Goal: Task Accomplishment & Management: Manage account settings

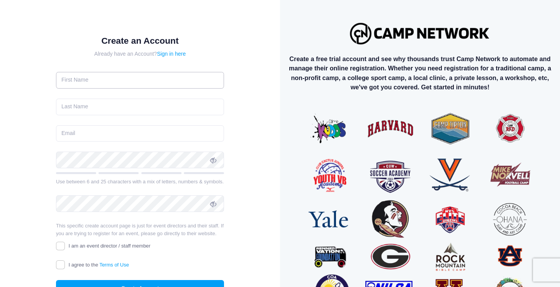
click at [107, 78] on input "text" at bounding box center [140, 80] width 168 height 17
type input "Charlie"
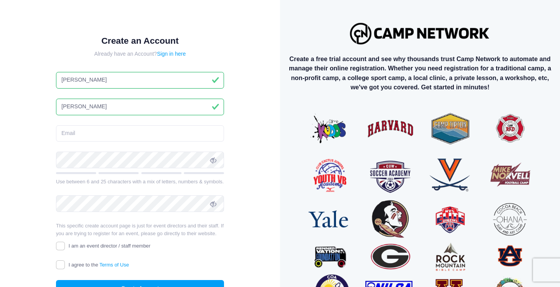
type input "Clarke"
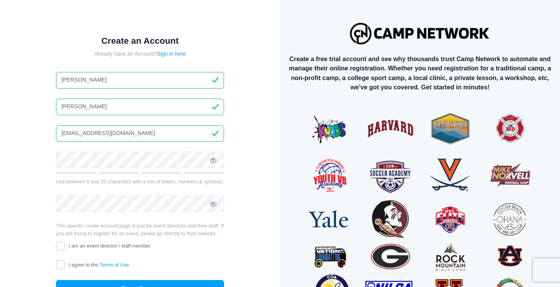
type input "[EMAIL_ADDRESS][DOMAIN_NAME]"
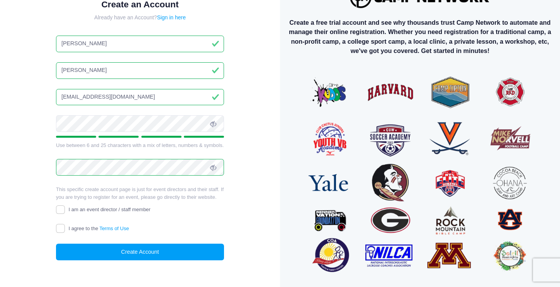
scroll to position [43, 0]
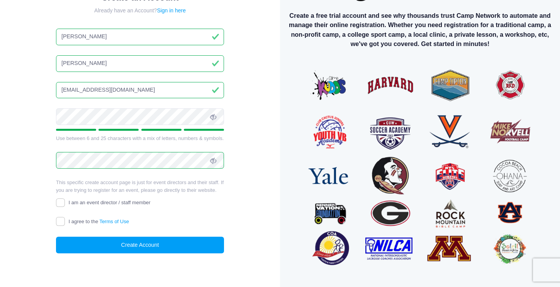
click at [213, 116] on icon at bounding box center [213, 117] width 6 height 6
click at [211, 160] on icon at bounding box center [213, 161] width 6 height 6
click at [58, 222] on input "I agree to the Terms of Use" at bounding box center [60, 221] width 9 height 9
checkbox input "true"
click at [155, 248] on button "Create Account" at bounding box center [140, 245] width 168 height 17
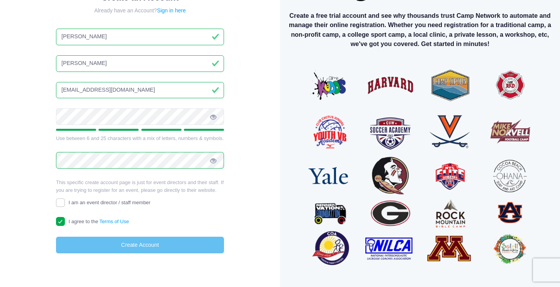
scroll to position [38, 0]
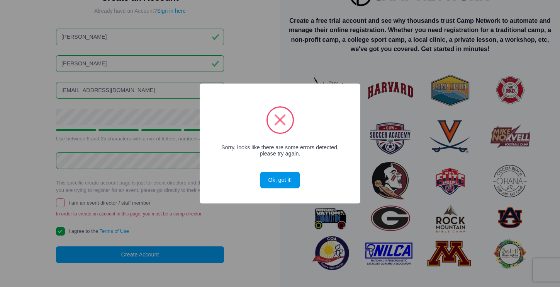
click at [283, 181] on button "Ok, got it!" at bounding box center [280, 180] width 39 height 17
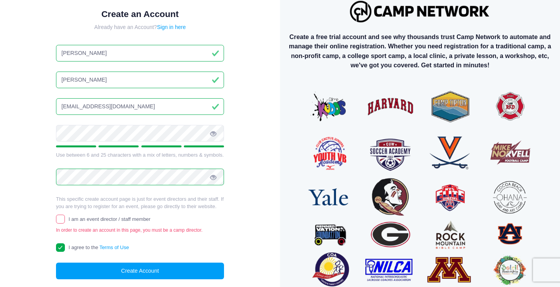
scroll to position [0, 0]
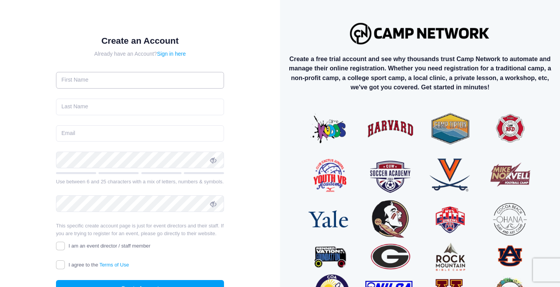
click at [121, 78] on input "text" at bounding box center [140, 80] width 168 height 17
type input "Charlie"
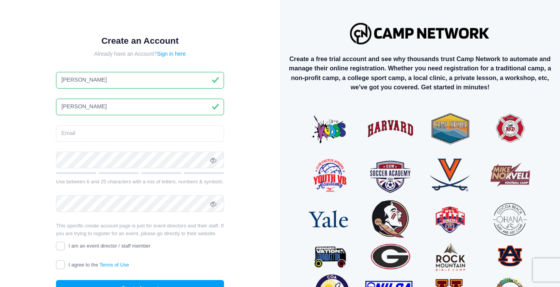
type input "Clarke"
paste input "mailto:thecharlieclarke@gmail.com"
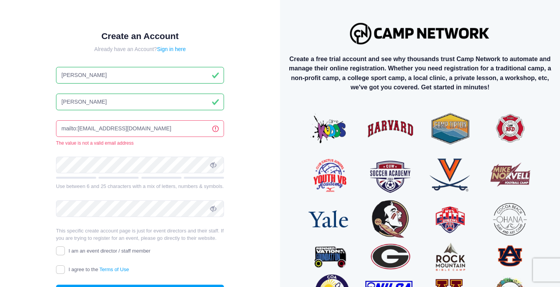
click at [78, 128] on input "mailto:thecharlieclarke@gmail.com" at bounding box center [140, 128] width 168 height 17
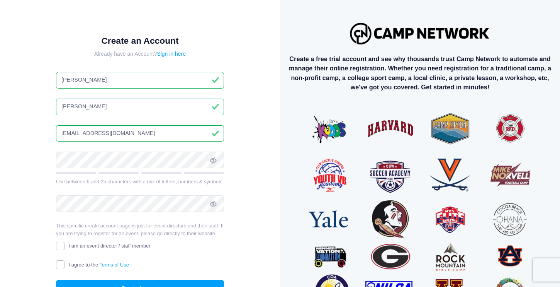
type input "[EMAIL_ADDRESS][DOMAIN_NAME]"
click at [215, 161] on icon at bounding box center [213, 160] width 6 height 6
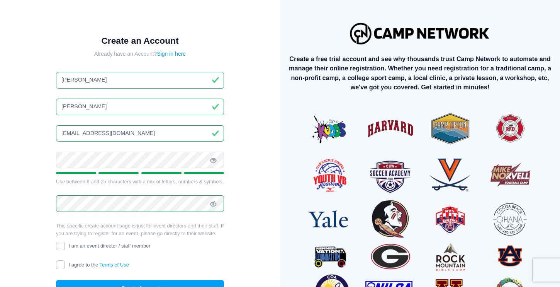
click at [64, 245] on input "I am an event director / staff member" at bounding box center [60, 246] width 9 height 9
checkbox input "true"
click at [63, 266] on input "I agree to the Terms of Use" at bounding box center [60, 264] width 9 height 9
checkbox input "true"
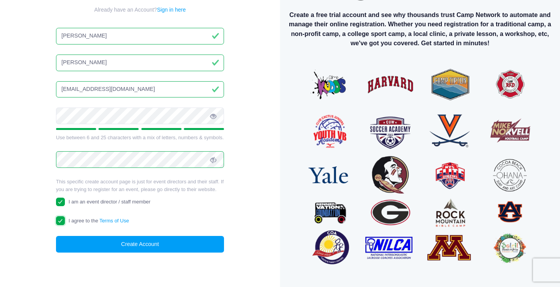
scroll to position [51, 0]
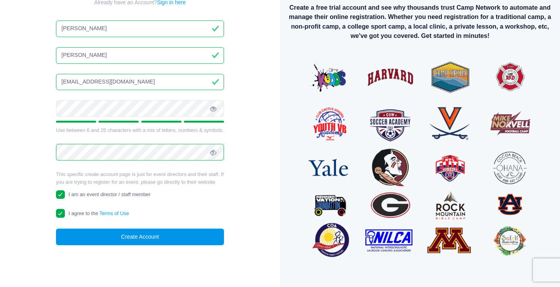
click at [160, 235] on button "Create Account" at bounding box center [140, 236] width 168 height 17
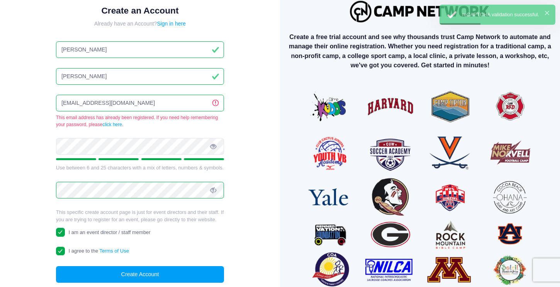
scroll to position [11, 0]
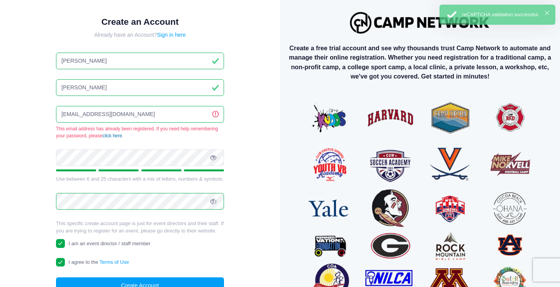
click at [115, 134] on link "click here" at bounding box center [112, 135] width 20 height 5
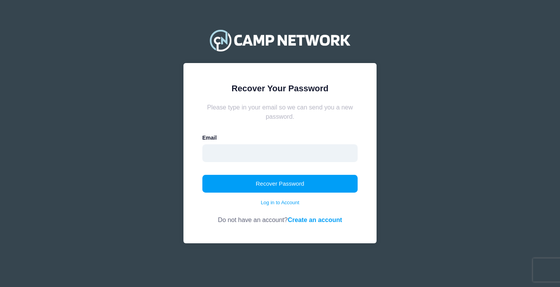
click at [235, 158] on input "email" at bounding box center [281, 153] width 156 height 18
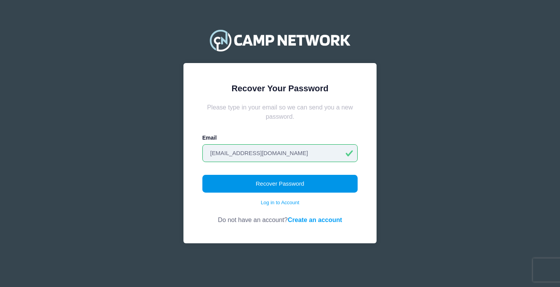
type input "[EMAIL_ADDRESS][DOMAIN_NAME]"
click at [267, 184] on button "Recover Password" at bounding box center [281, 184] width 156 height 18
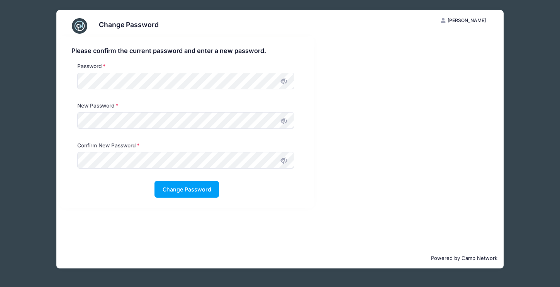
click at [283, 81] on icon at bounding box center [284, 81] width 6 height 6
click at [110, 90] on div "Password" at bounding box center [185, 77] width 225 height 31
click at [193, 191] on button "Change Password" at bounding box center [187, 189] width 65 height 17
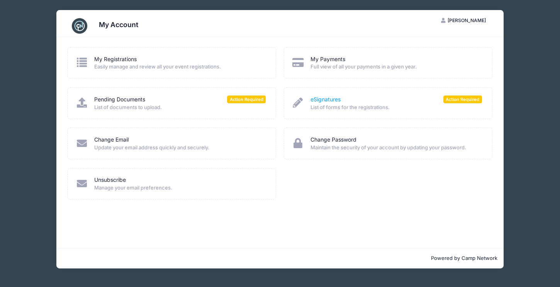
click at [323, 99] on link "eSignatures" at bounding box center [326, 99] width 30 height 8
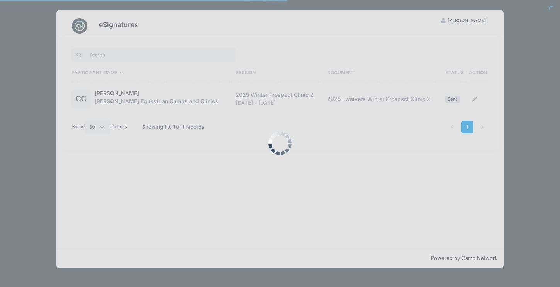
select select "50"
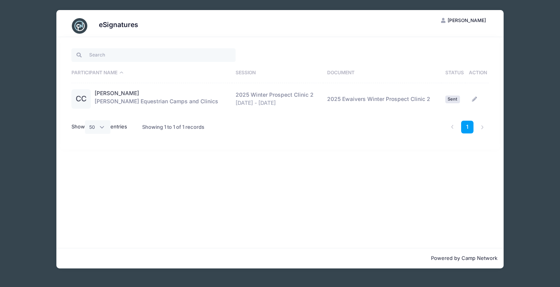
click at [474, 99] on icon at bounding box center [475, 99] width 6 height 5
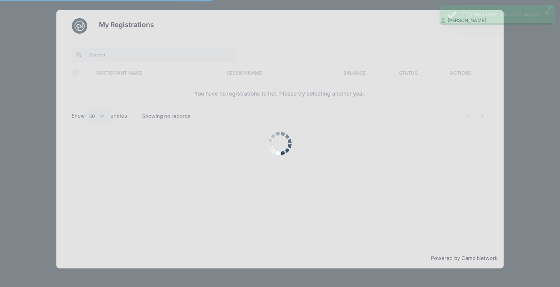
select select "50"
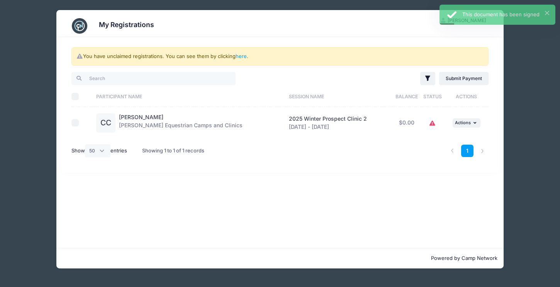
click at [432, 123] on icon at bounding box center [433, 123] width 6 height 0
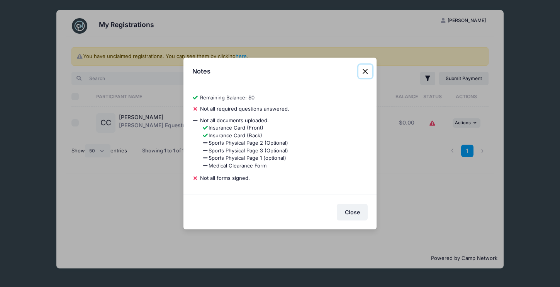
click at [363, 70] on button "Close" at bounding box center [366, 72] width 14 height 14
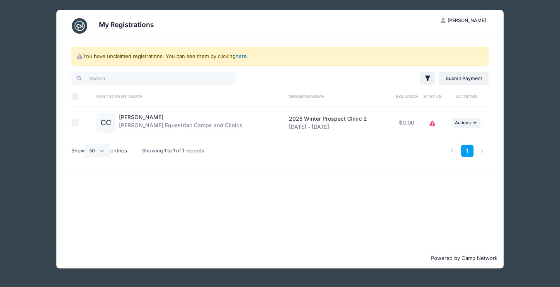
click at [242, 56] on link "here" at bounding box center [241, 56] width 11 height 6
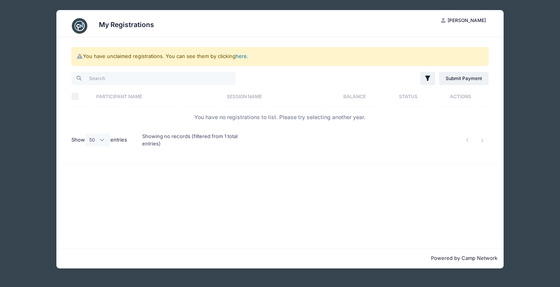
click at [242, 56] on link "here" at bounding box center [241, 56] width 11 height 6
click at [474, 19] on span "[PERSON_NAME]" at bounding box center [467, 20] width 38 height 6
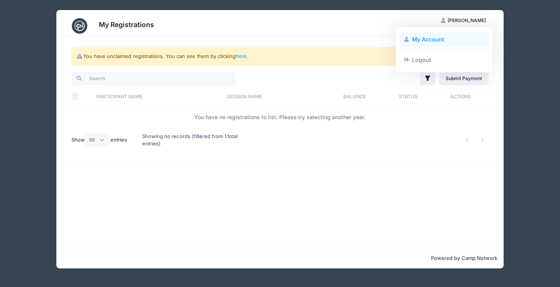
click at [431, 38] on link "My Account" at bounding box center [444, 39] width 89 height 15
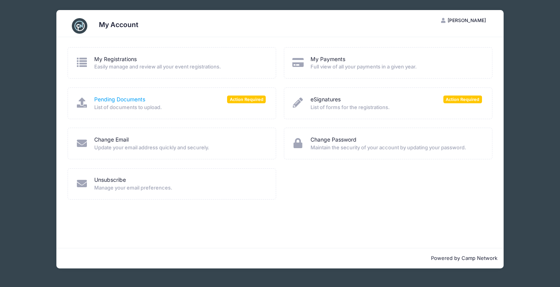
click at [131, 95] on link "Pending Documents" at bounding box center [119, 99] width 51 height 8
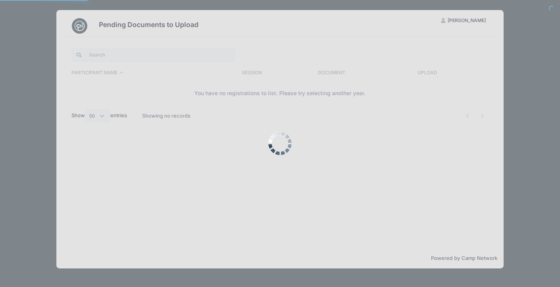
select select "50"
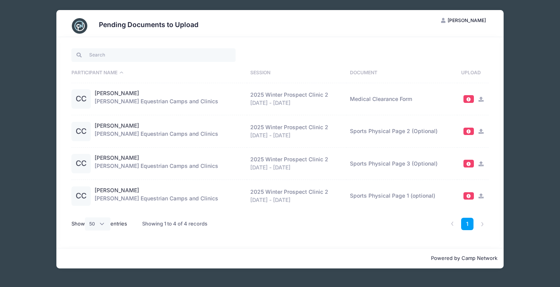
click at [475, 20] on span "[PERSON_NAME]" at bounding box center [467, 20] width 38 height 6
click at [468, 21] on span "[PERSON_NAME]" at bounding box center [467, 20] width 38 height 6
click at [426, 38] on link "My Account" at bounding box center [444, 39] width 89 height 15
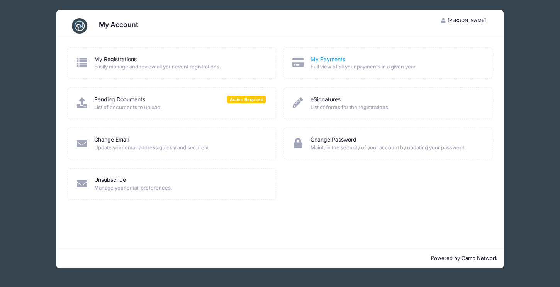
click at [331, 60] on link "My Payments" at bounding box center [328, 59] width 35 height 8
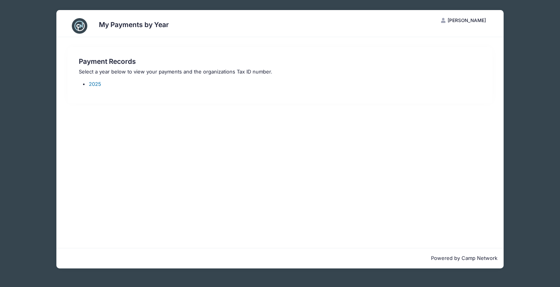
click at [96, 83] on link "2025" at bounding box center [95, 84] width 12 height 6
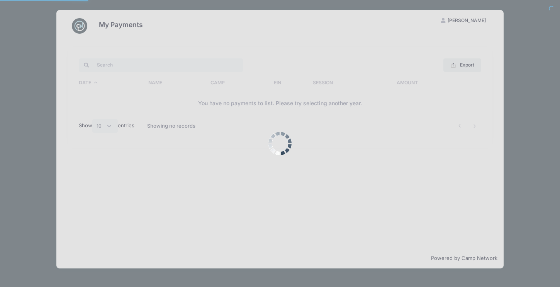
select select "10"
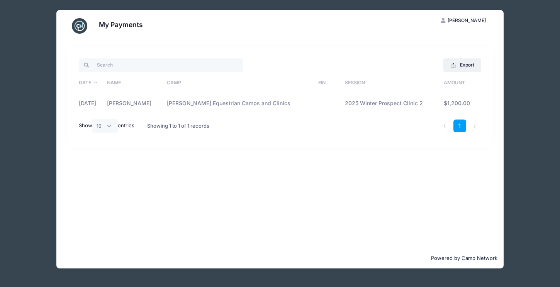
click at [468, 17] on span "[PERSON_NAME]" at bounding box center [467, 20] width 38 height 6
click at [439, 41] on link "My Account" at bounding box center [444, 39] width 89 height 15
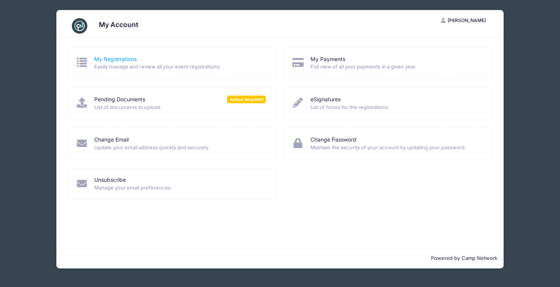
click at [128, 60] on link "My Registrations" at bounding box center [115, 59] width 43 height 8
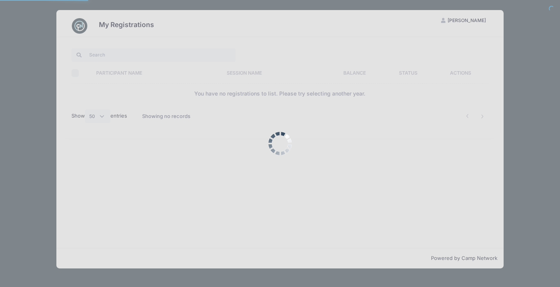
select select "50"
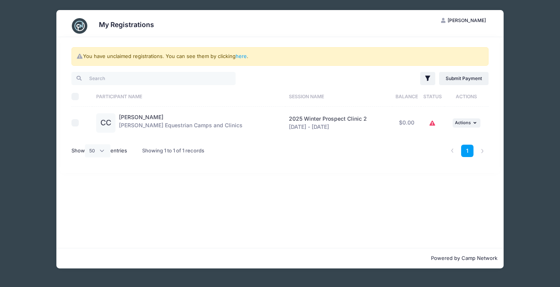
click at [433, 123] on icon at bounding box center [433, 123] width 6 height 0
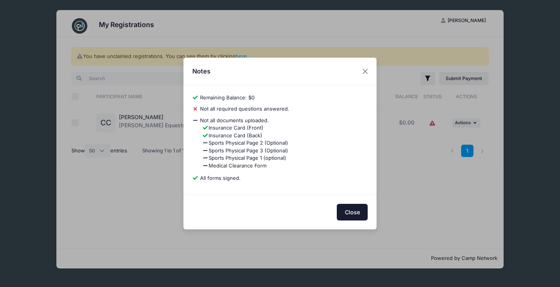
click at [356, 213] on button "Close" at bounding box center [352, 212] width 31 height 17
